Goal: Task Accomplishment & Management: Use online tool/utility

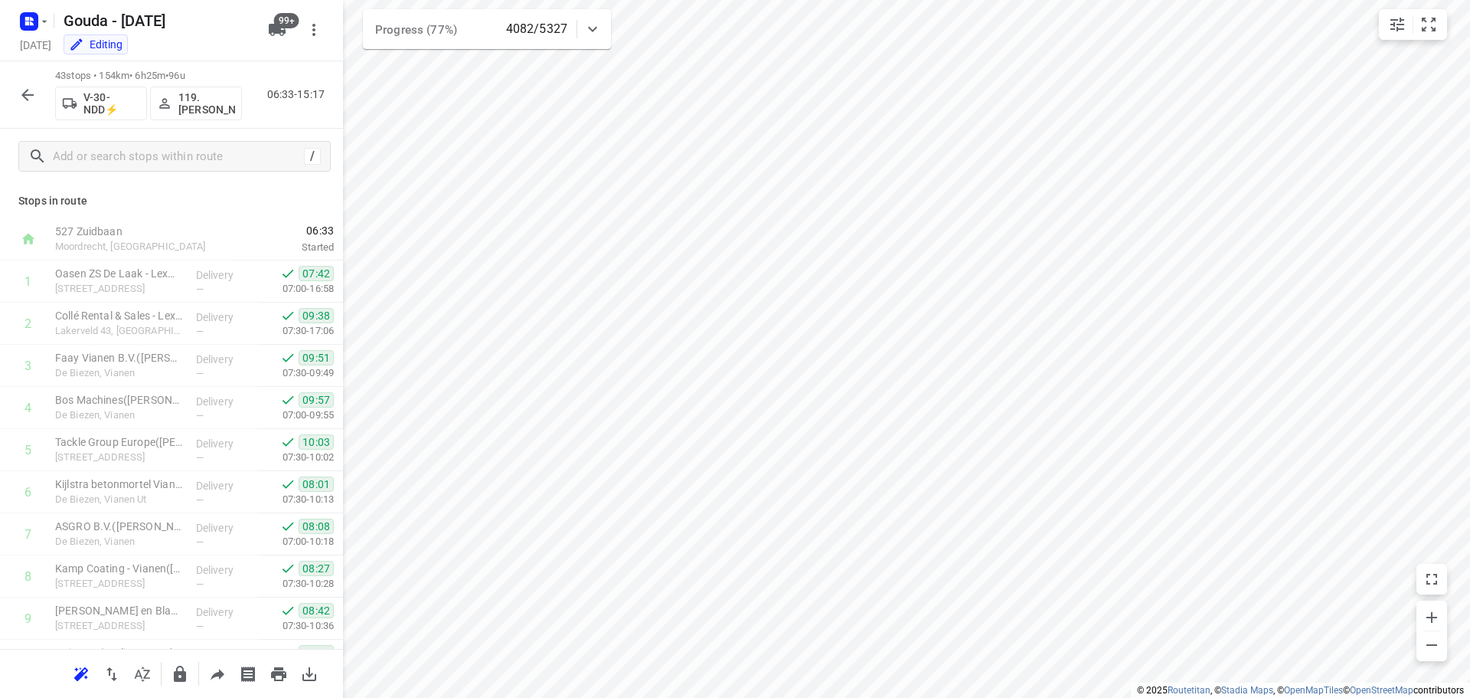
scroll to position [1465, 0]
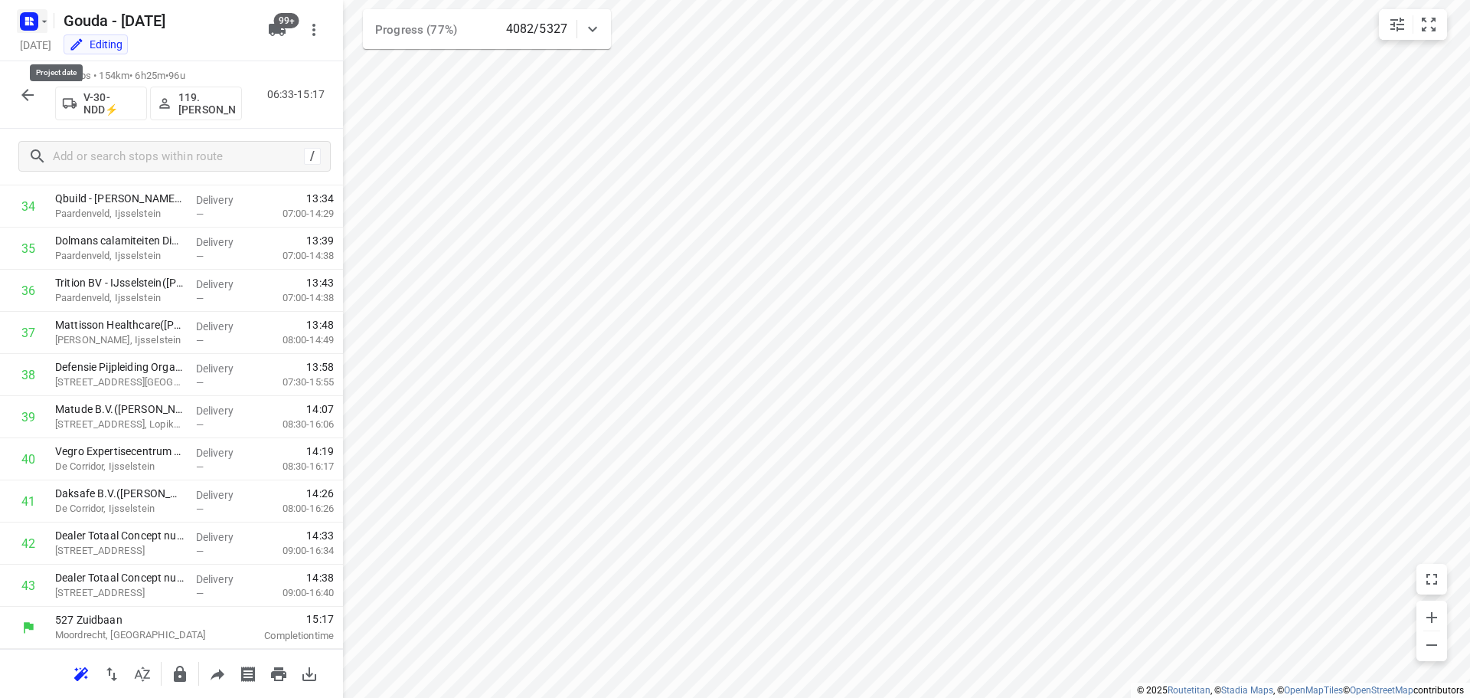
click at [41, 27] on icon "button" at bounding box center [44, 21] width 12 height 12
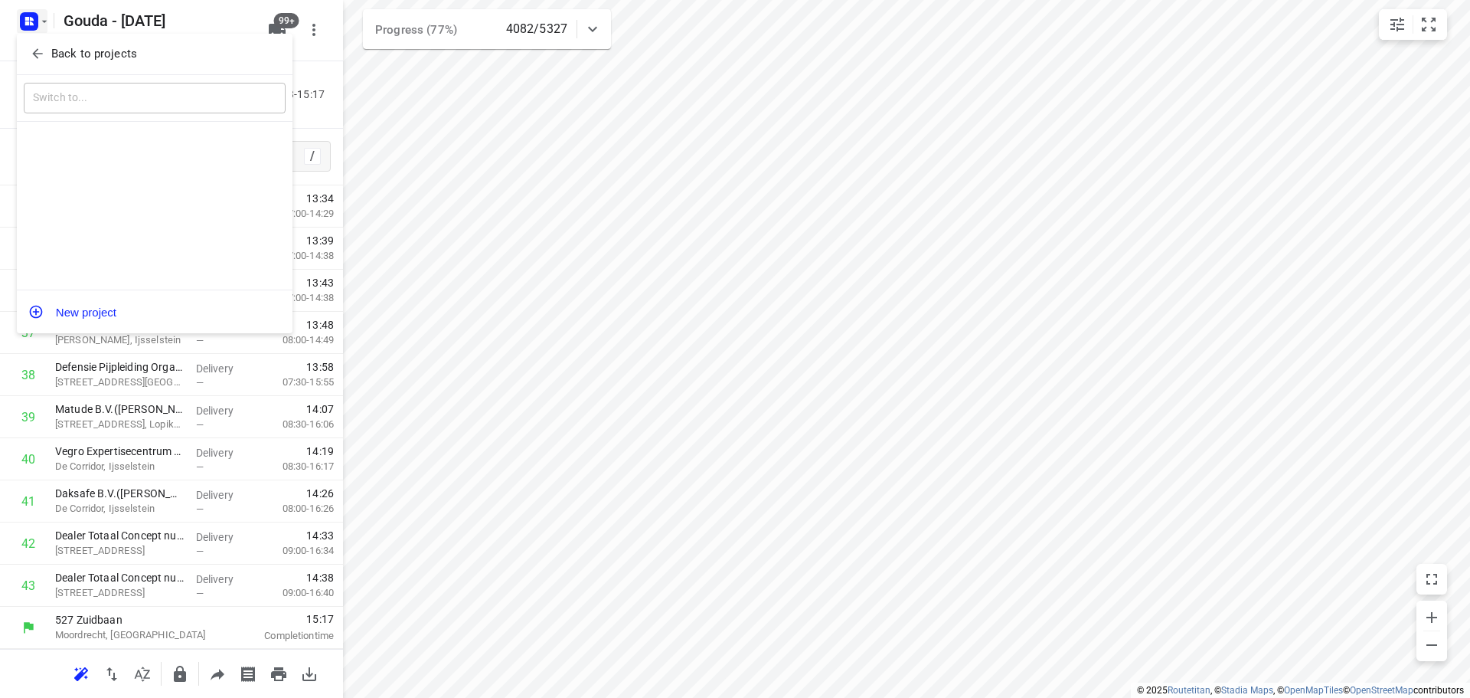
click at [41, 53] on icon "button" at bounding box center [37, 53] width 15 height 15
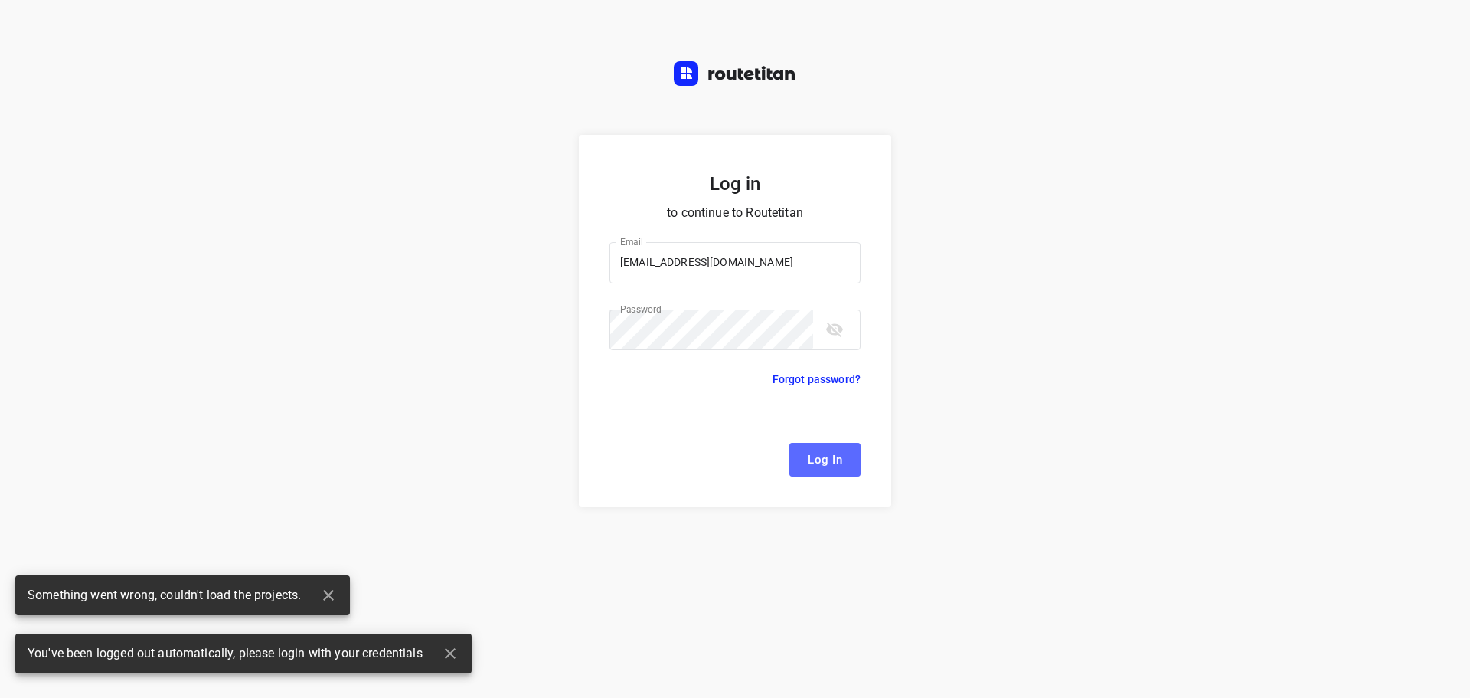
click at [817, 454] on span "Log In" at bounding box center [825, 460] width 34 height 20
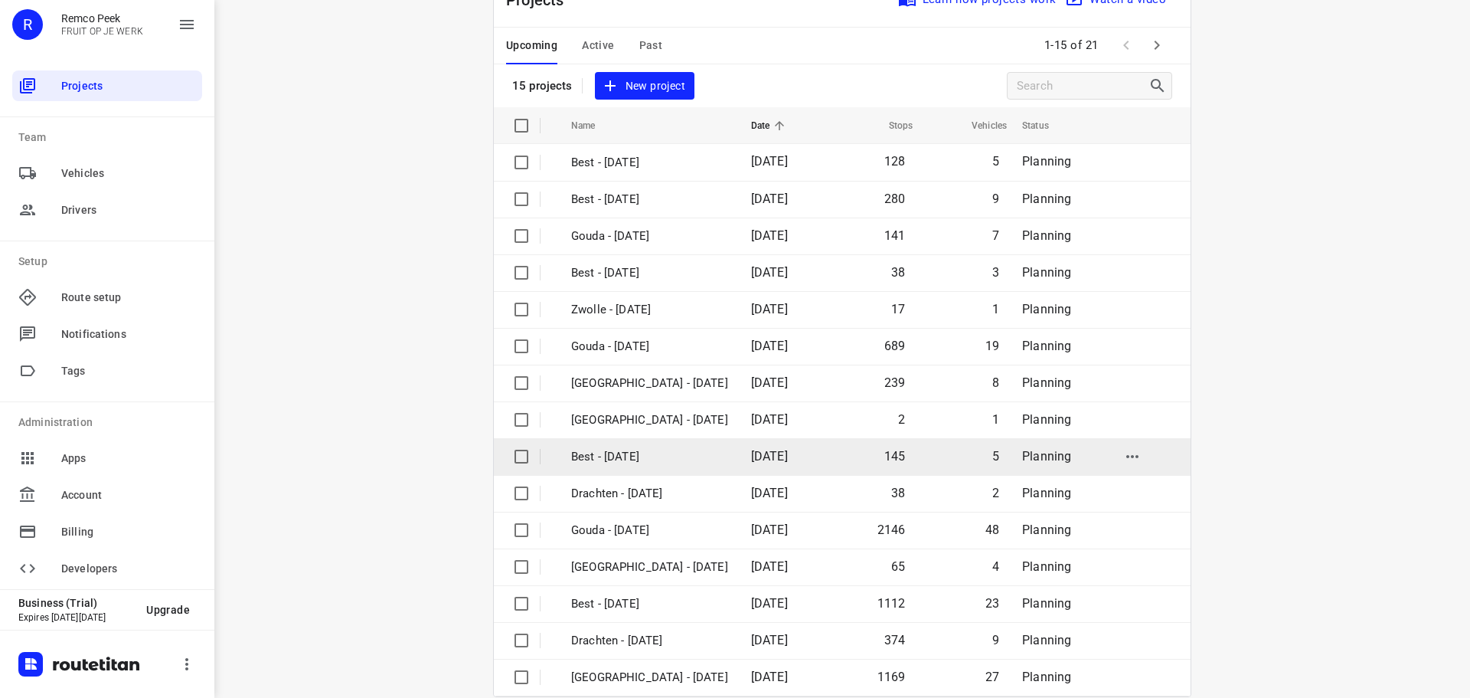
scroll to position [77, 0]
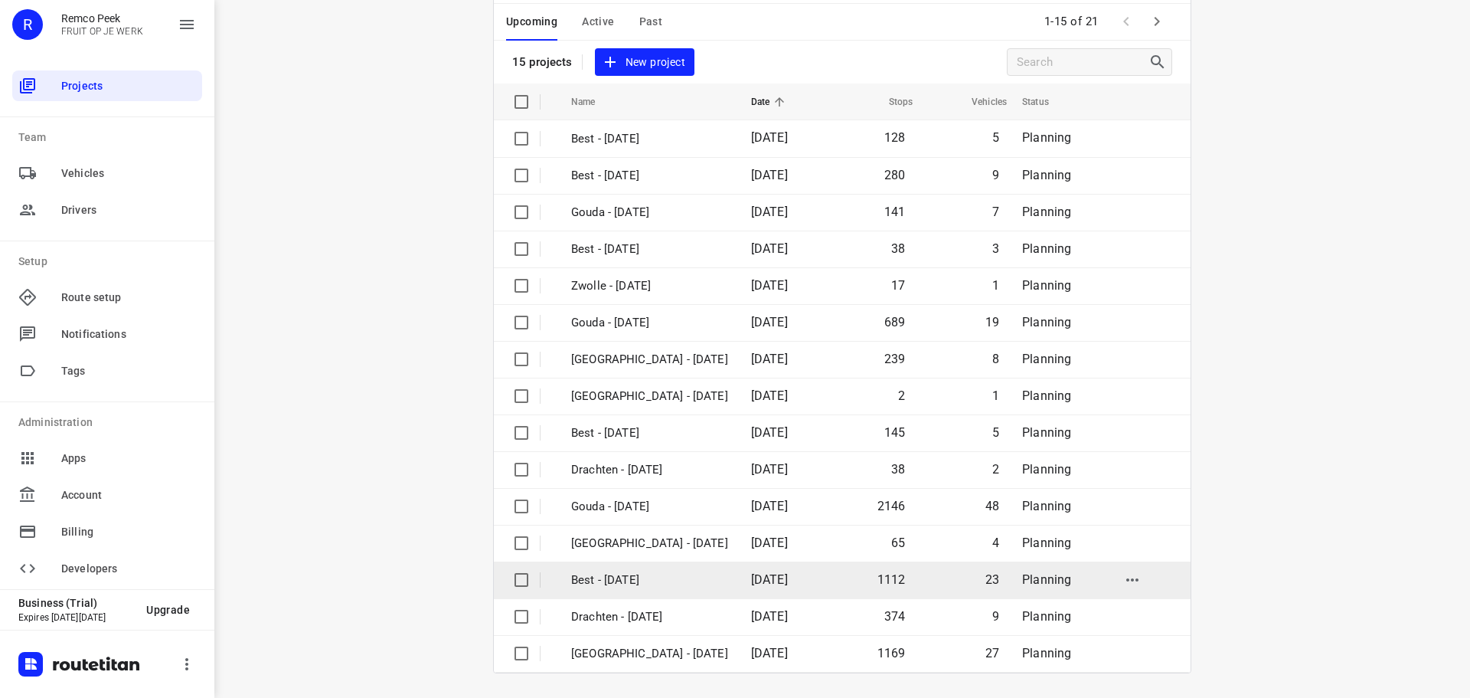
click at [623, 574] on p "Best - [DATE]" at bounding box center [649, 580] width 157 height 18
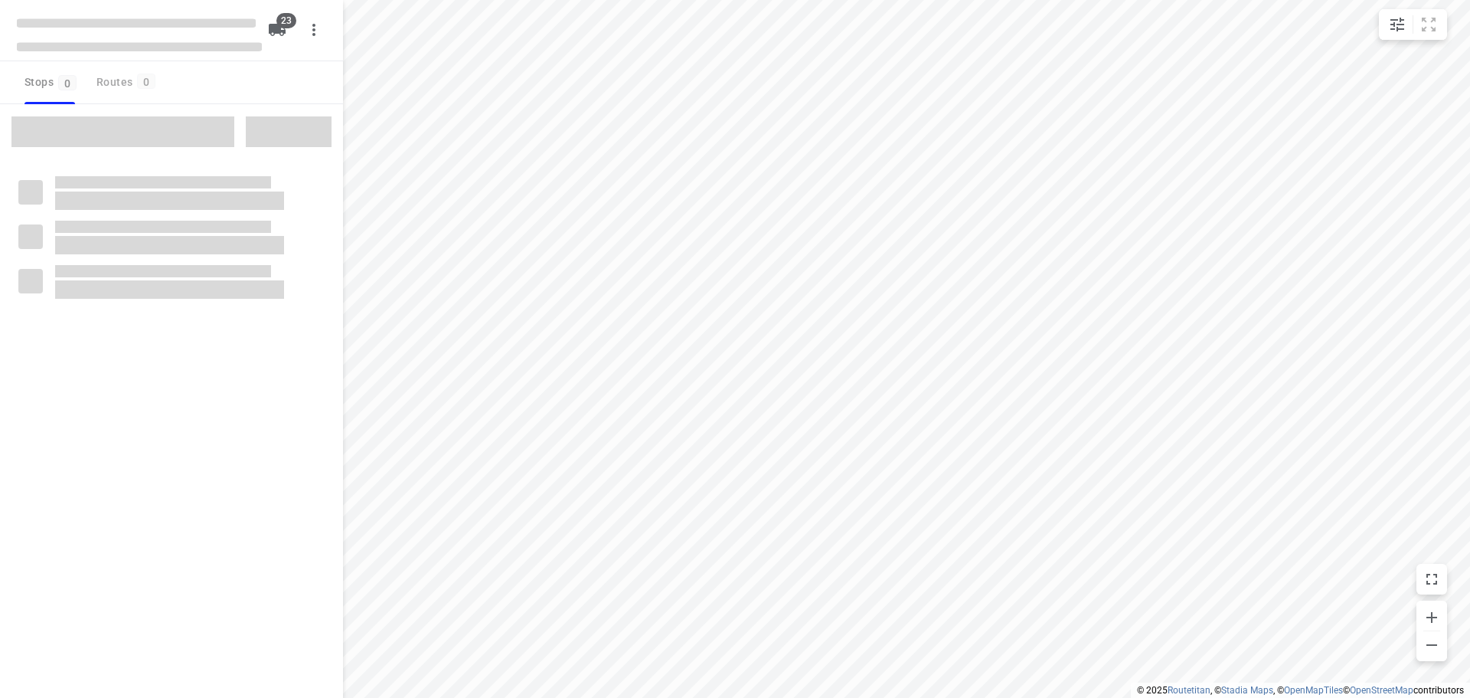
checkbox input "true"
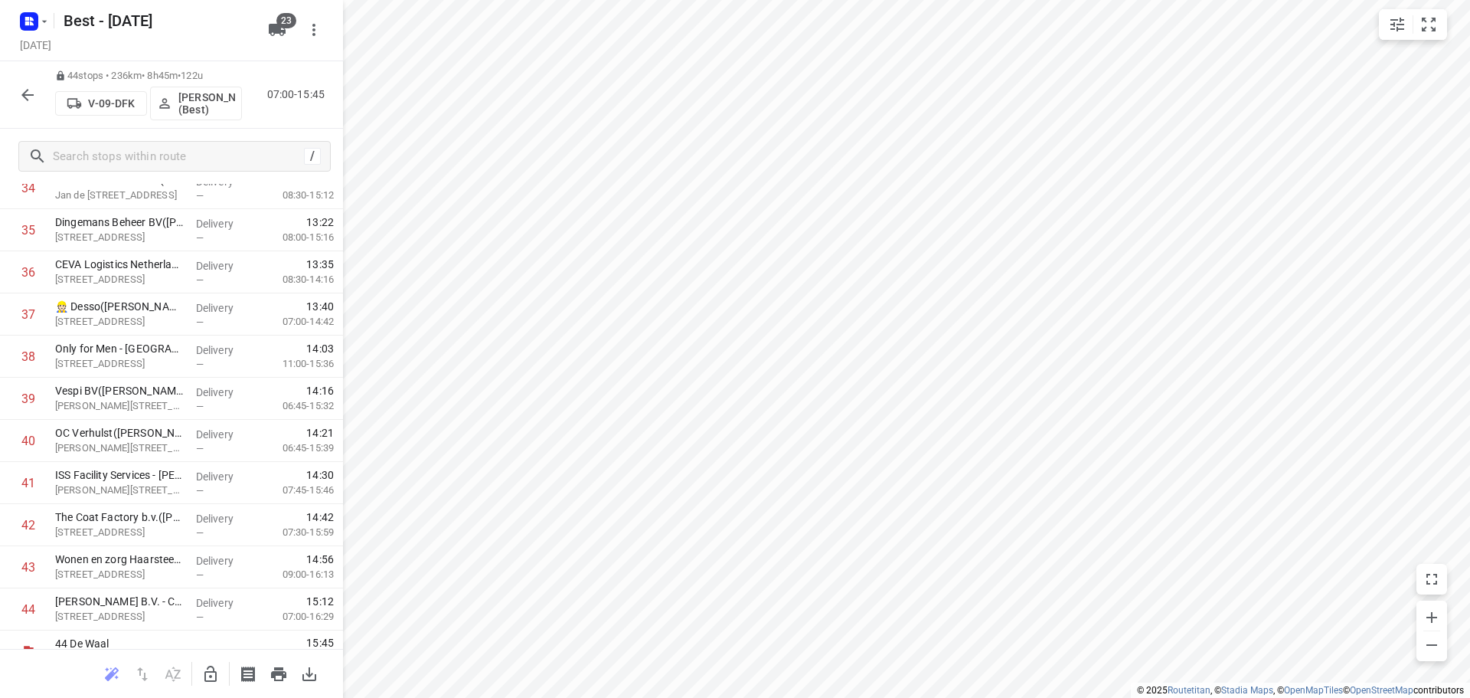
scroll to position [1551, 0]
